Goal: Complete application form

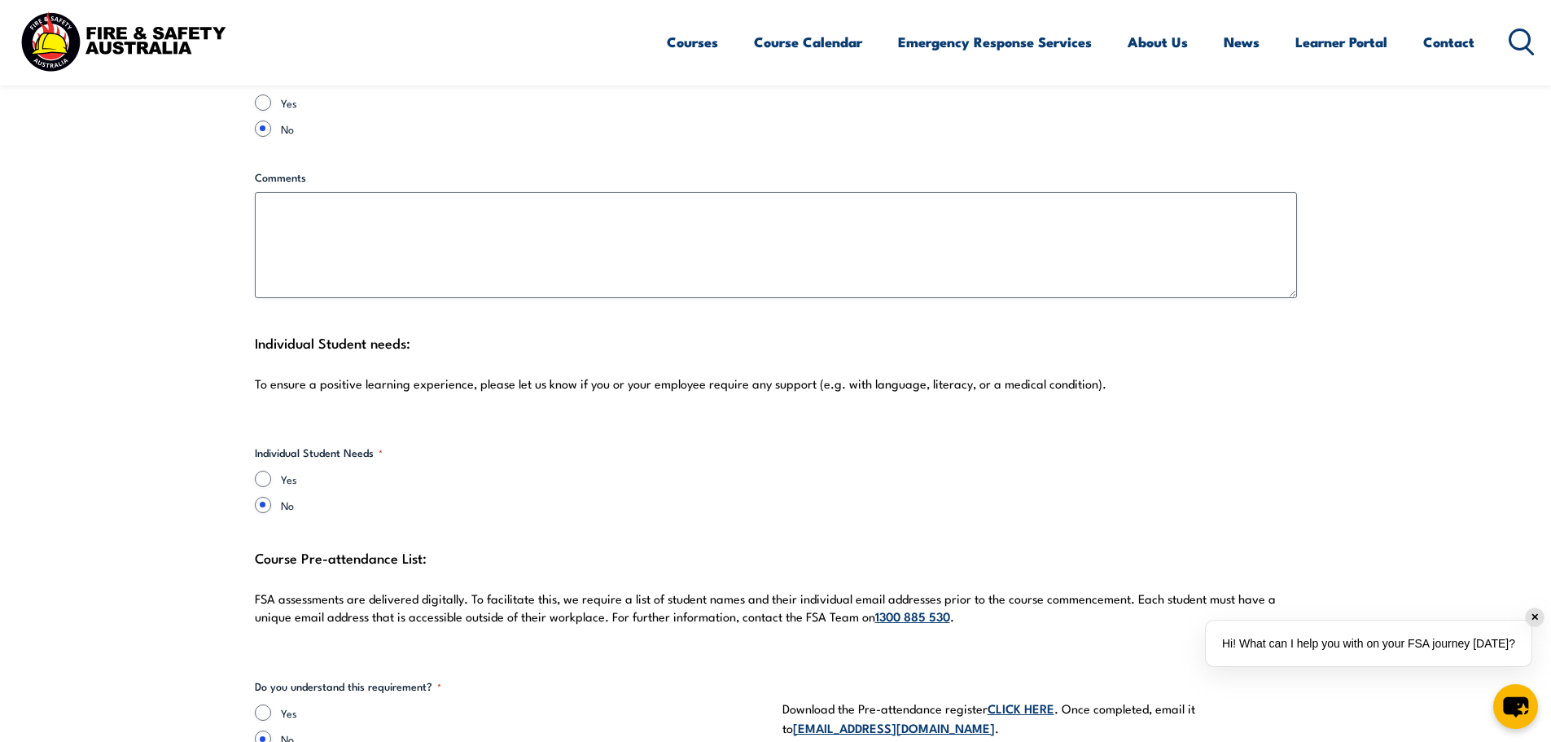
scroll to position [3826, 0]
click at [342, 335] on div "Individual Student needs: To ensure a positive learning experience, please let …" at bounding box center [776, 372] width 1042 height 81
click at [295, 472] on label "Yes" at bounding box center [525, 480] width 488 height 16
click at [271, 472] on input "Yes" at bounding box center [263, 480] width 16 height 16
radio input "true"
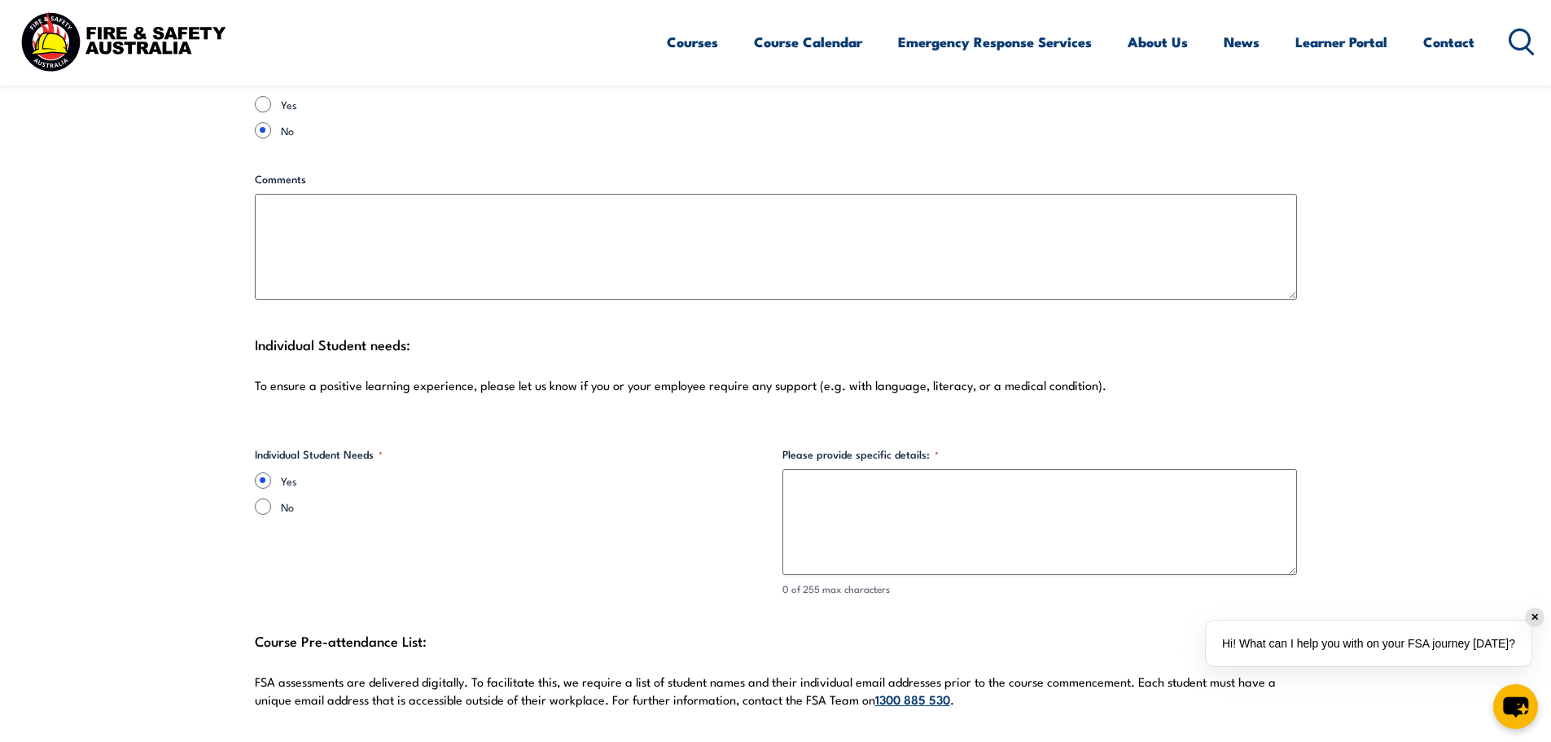
click at [351, 392] on div "Individual Student needs: To ensure a positive learning experience, please let …" at bounding box center [776, 372] width 1042 height 81
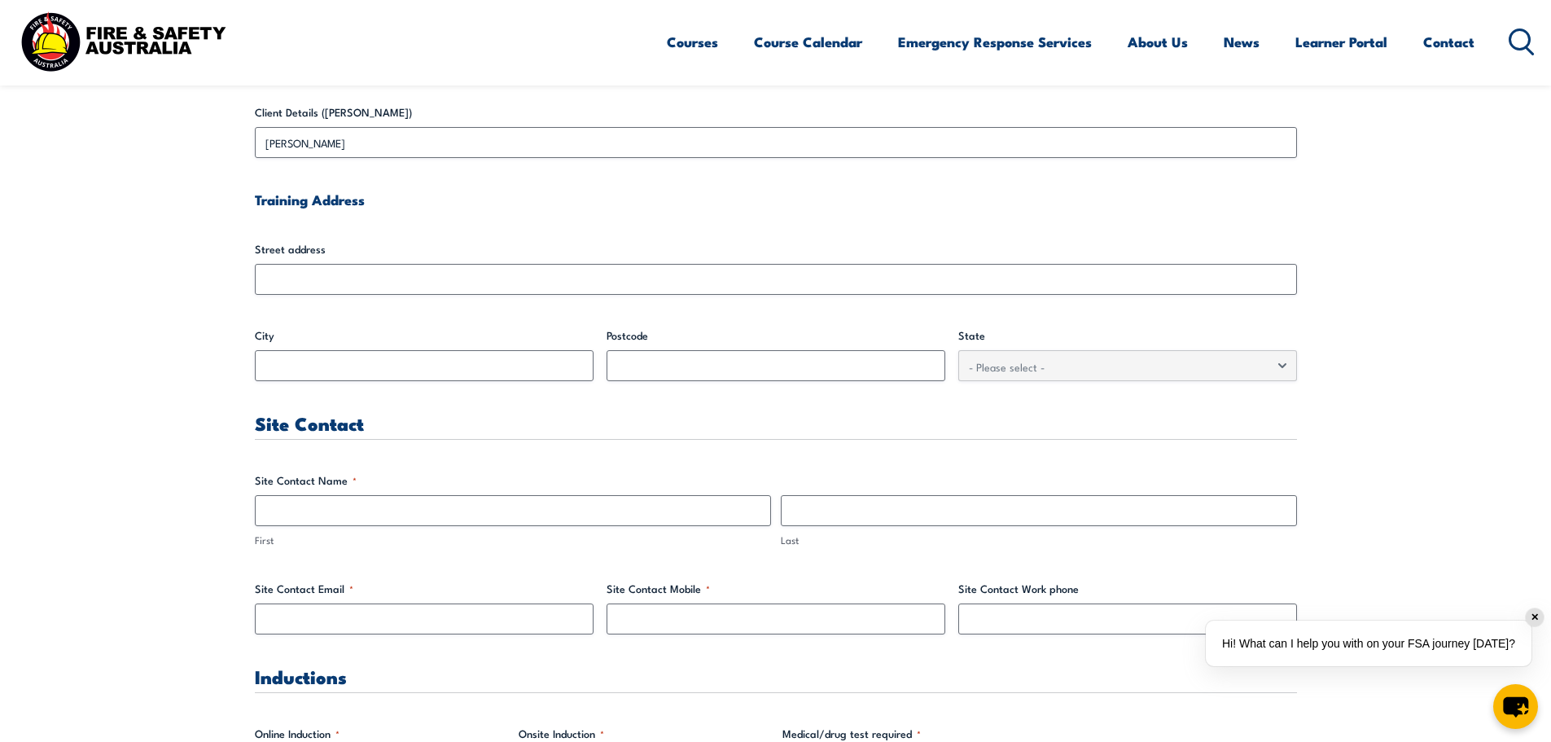
scroll to position [651, 0]
